Goal: Transaction & Acquisition: Purchase product/service

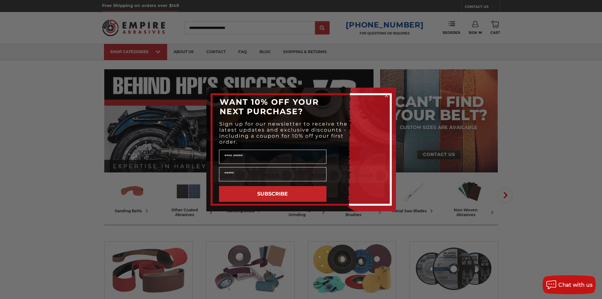
click at [424, 55] on div "Close dialog WANT 10% OFF YOUR NEXT PURCHASE? Sign up for our newsletter to rec…" at bounding box center [301, 149] width 602 height 299
click at [387, 95] on icon "Close dialog" at bounding box center [386, 95] width 3 height 3
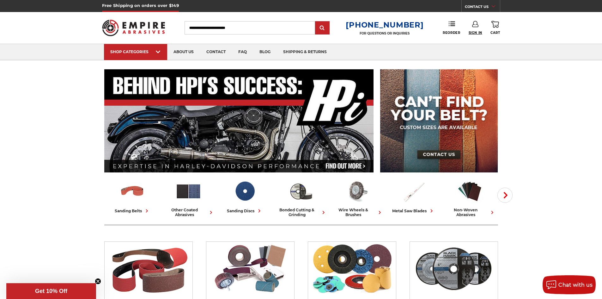
click at [472, 32] on span "Sign In" at bounding box center [476, 33] width 14 height 4
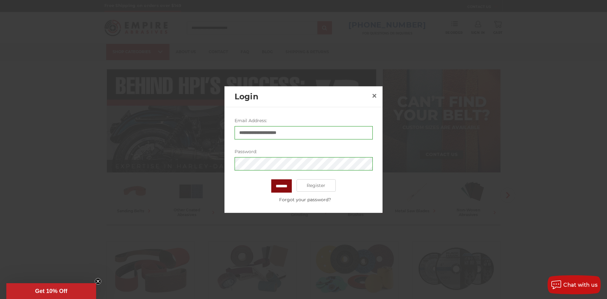
click at [282, 184] on input "*******" at bounding box center [281, 185] width 21 height 13
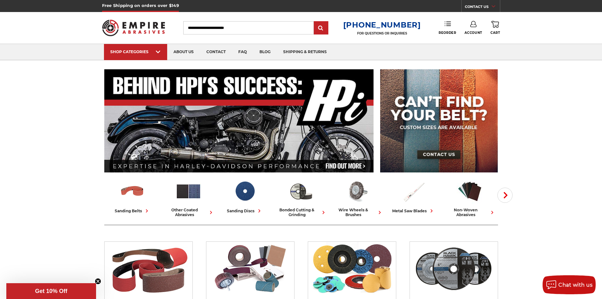
click at [443, 28] on link "Reorder" at bounding box center [447, 28] width 17 height 14
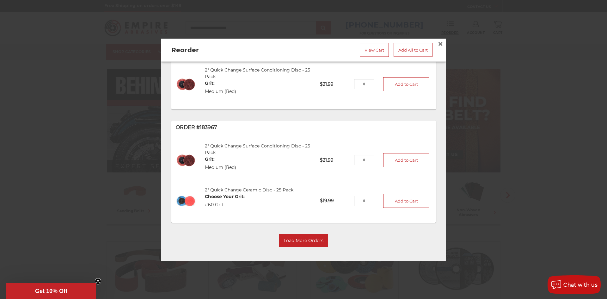
scroll to position [103, 0]
click at [358, 158] on input "tel" at bounding box center [364, 160] width 21 height 10
type input "**"
click at [356, 198] on input "tel" at bounding box center [364, 200] width 21 height 10
drag, startPoint x: 399, startPoint y: 160, endPoint x: 396, endPoint y: 163, distance: 3.6
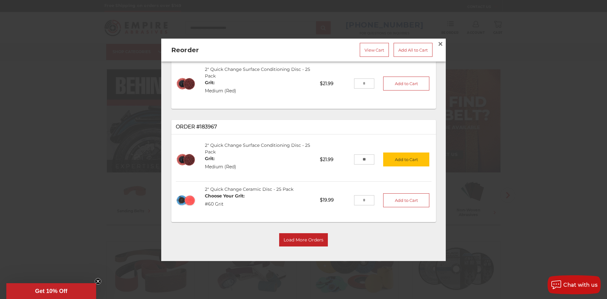
click at [398, 158] on button "Add to Cart" at bounding box center [406, 160] width 46 height 14
click at [358, 198] on input "tel" at bounding box center [364, 200] width 21 height 10
type input "**"
click at [401, 202] on button "Add to Cart" at bounding box center [406, 200] width 46 height 14
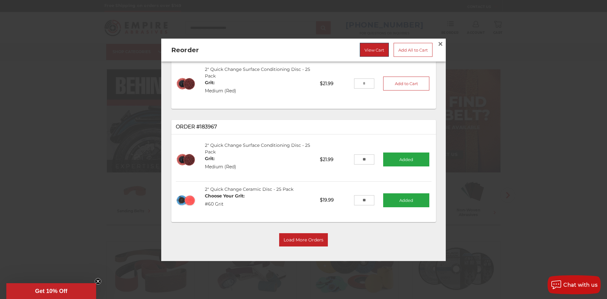
click at [364, 47] on link "View Cart" at bounding box center [374, 50] width 29 height 14
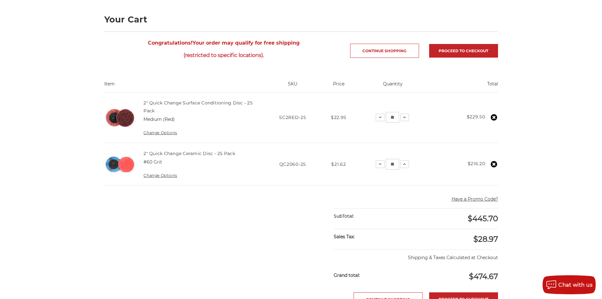
scroll to position [95, 0]
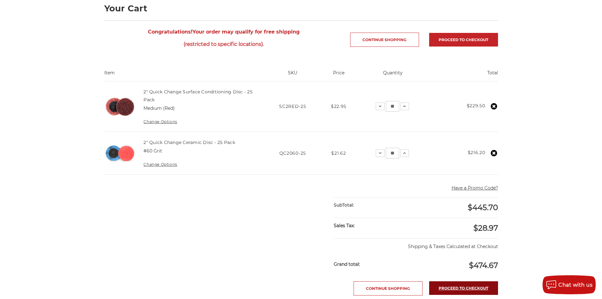
click at [447, 288] on link "Proceed to checkout" at bounding box center [463, 288] width 69 height 14
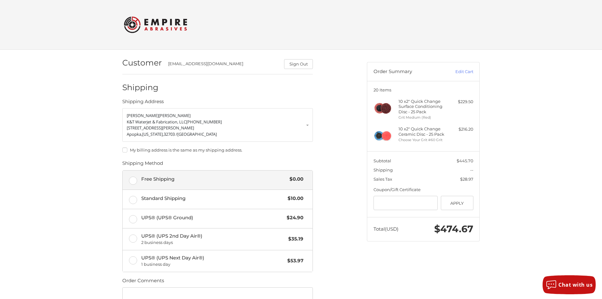
click at [132, 180] on label "Free Shipping $0.00" at bounding box center [218, 179] width 190 height 19
click at [398, 204] on input "Gift Certificate or Coupon Code" at bounding box center [406, 203] width 64 height 14
type input "*********"
click at [451, 204] on button "Apply" at bounding box center [457, 203] width 33 height 14
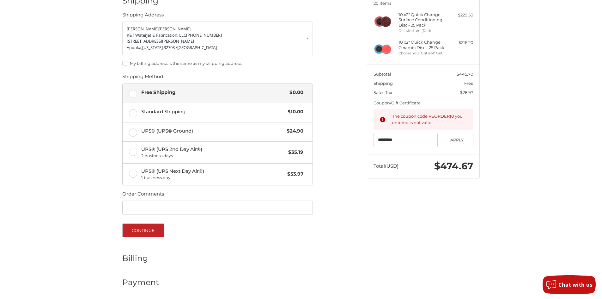
scroll to position [87, 0]
drag, startPoint x: 406, startPoint y: 142, endPoint x: 299, endPoint y: 139, distance: 107.5
click at [299, 140] on div "Customer accounting@kandtmfg.com Sign Out Shipping Shipping Address Chet Cramer…" at bounding box center [301, 131] width 379 height 336
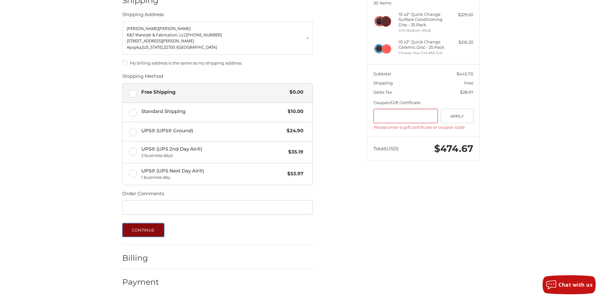
click at [145, 228] on button "Continue" at bounding box center [143, 230] width 42 height 14
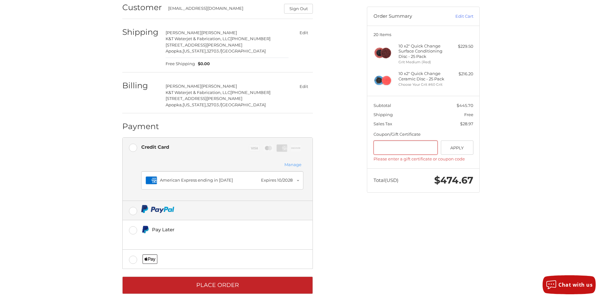
scroll to position [64, 0]
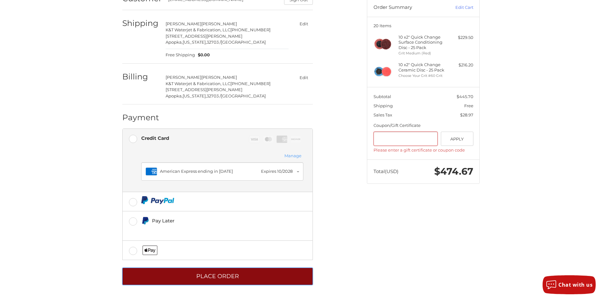
click at [188, 273] on button "Place Order" at bounding box center [217, 275] width 191 height 17
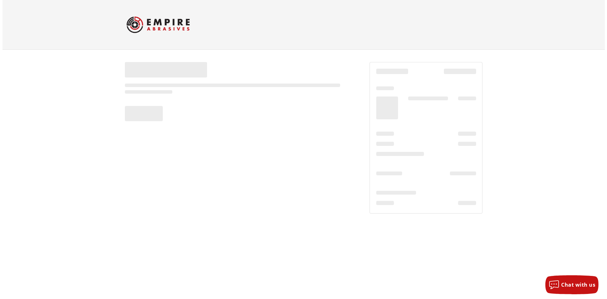
scroll to position [0, 0]
